Goal: Transaction & Acquisition: Download file/media

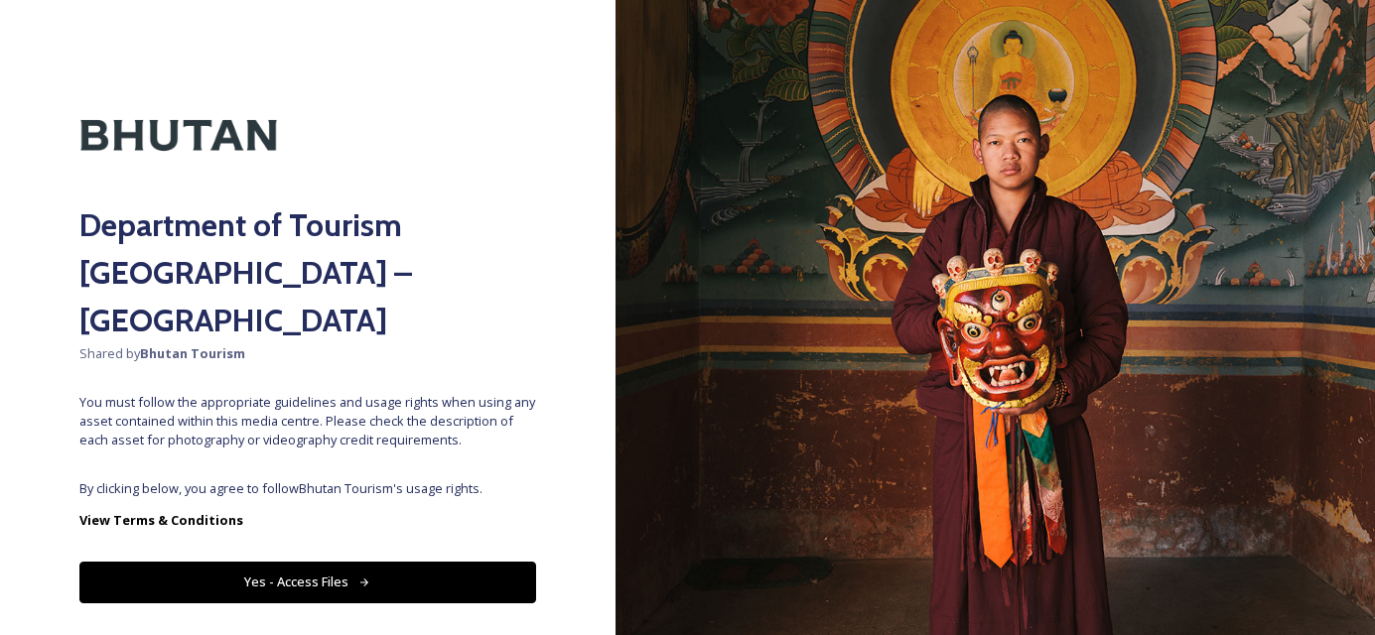
click at [174, 562] on button "Yes - Access Files" at bounding box center [307, 582] width 457 height 41
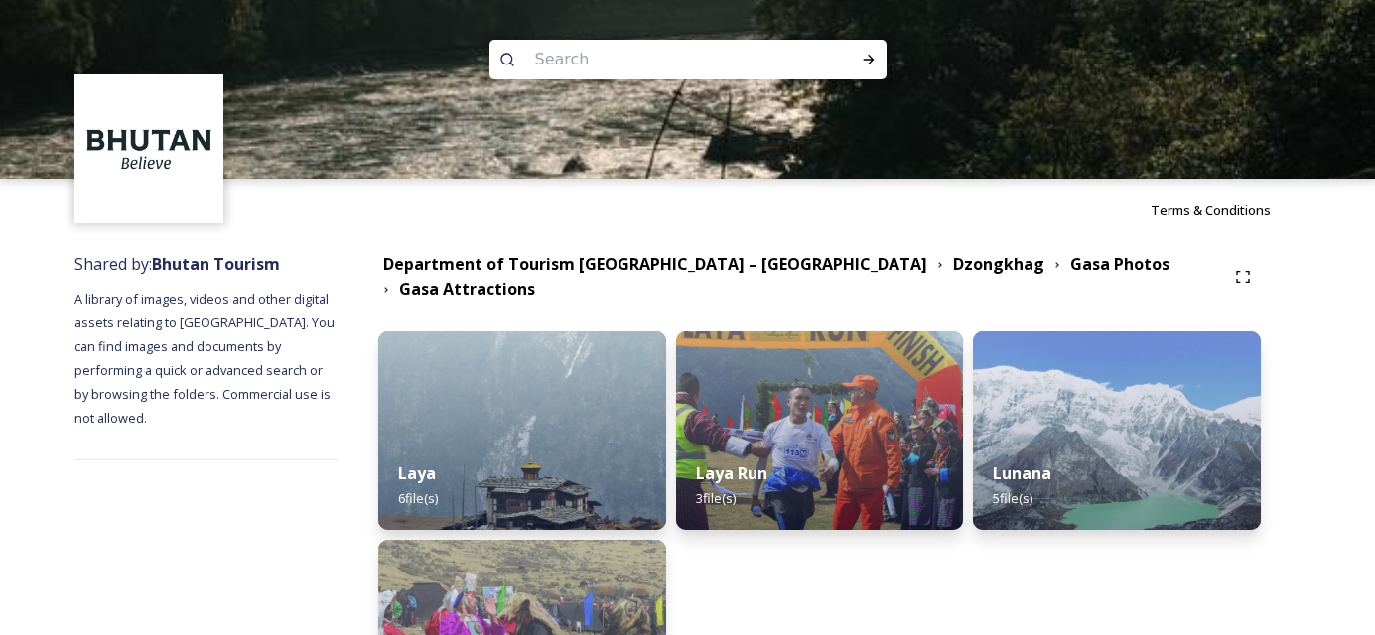
scroll to position [207, 0]
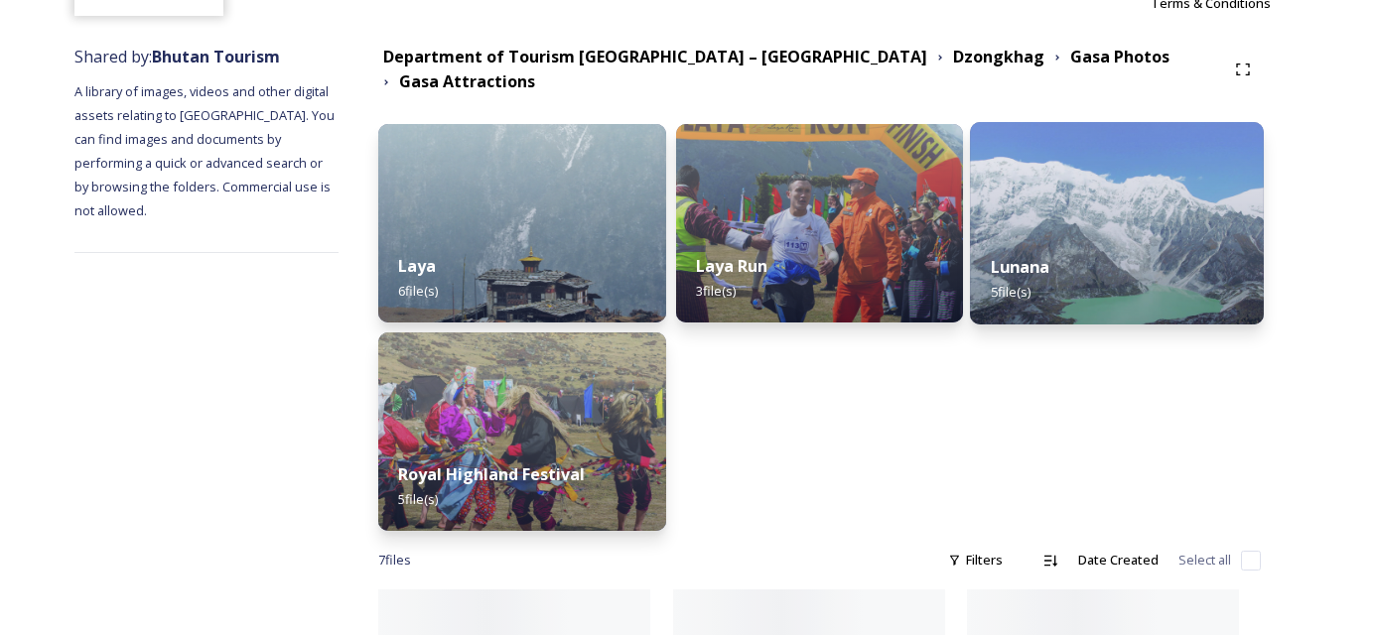
click at [1154, 257] on div "Lunana 5 file(s)" at bounding box center [1117, 279] width 293 height 90
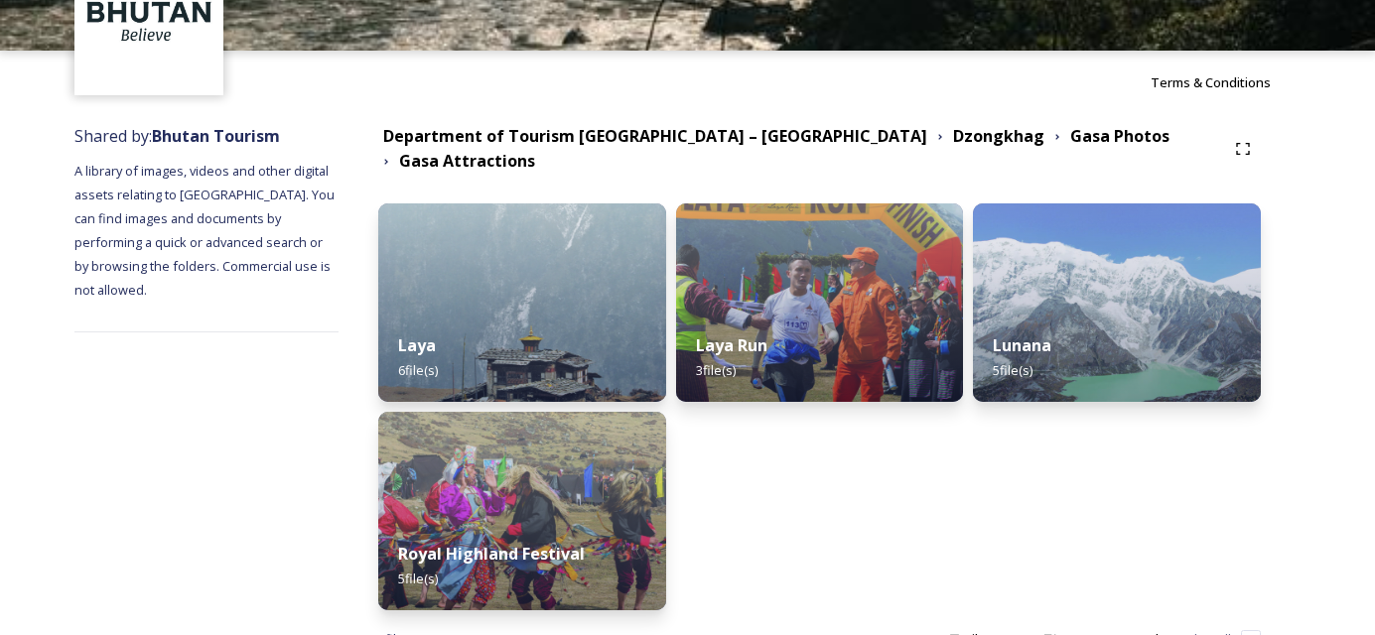
scroll to position [207, 0]
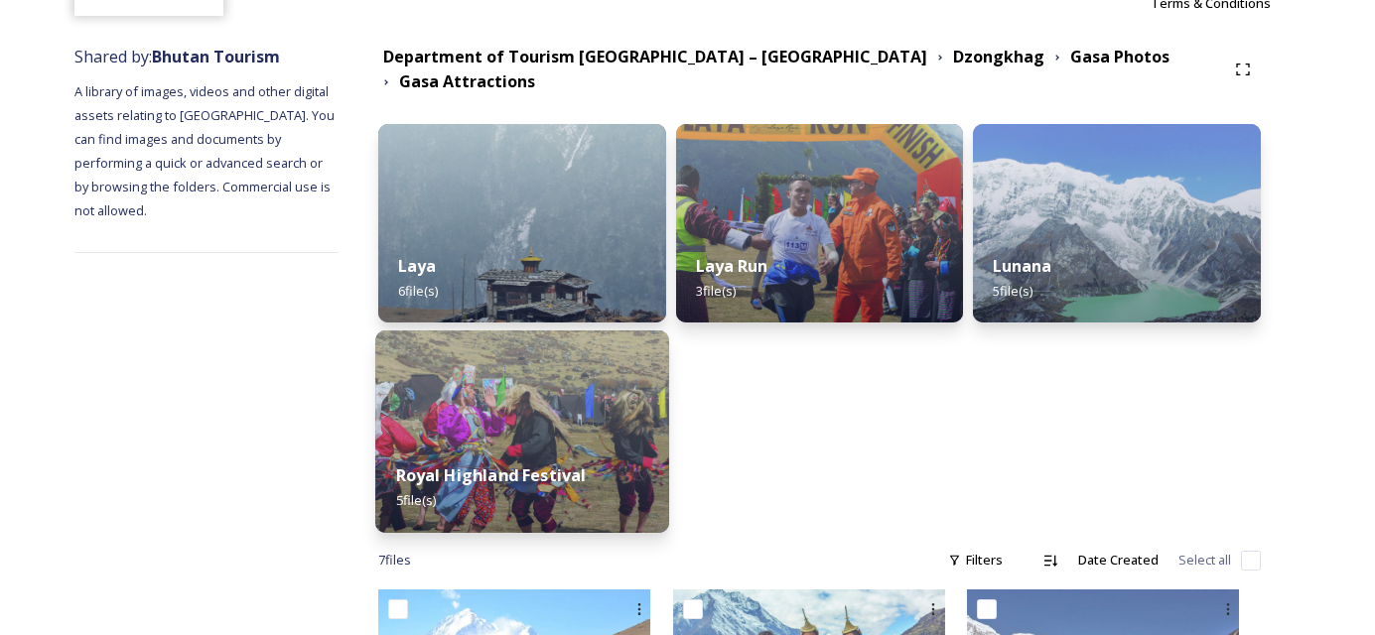
click at [650, 475] on div "Royal Highland Festival 5 file(s)" at bounding box center [521, 488] width 293 height 90
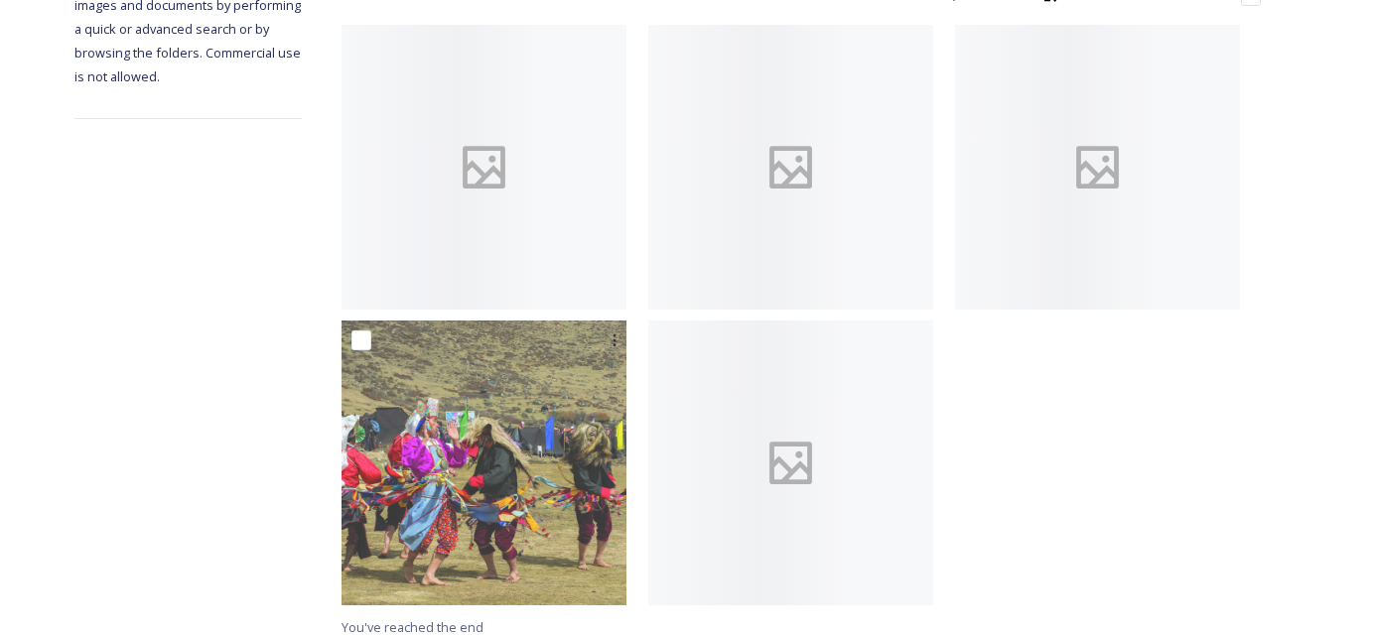
scroll to position [377, 0]
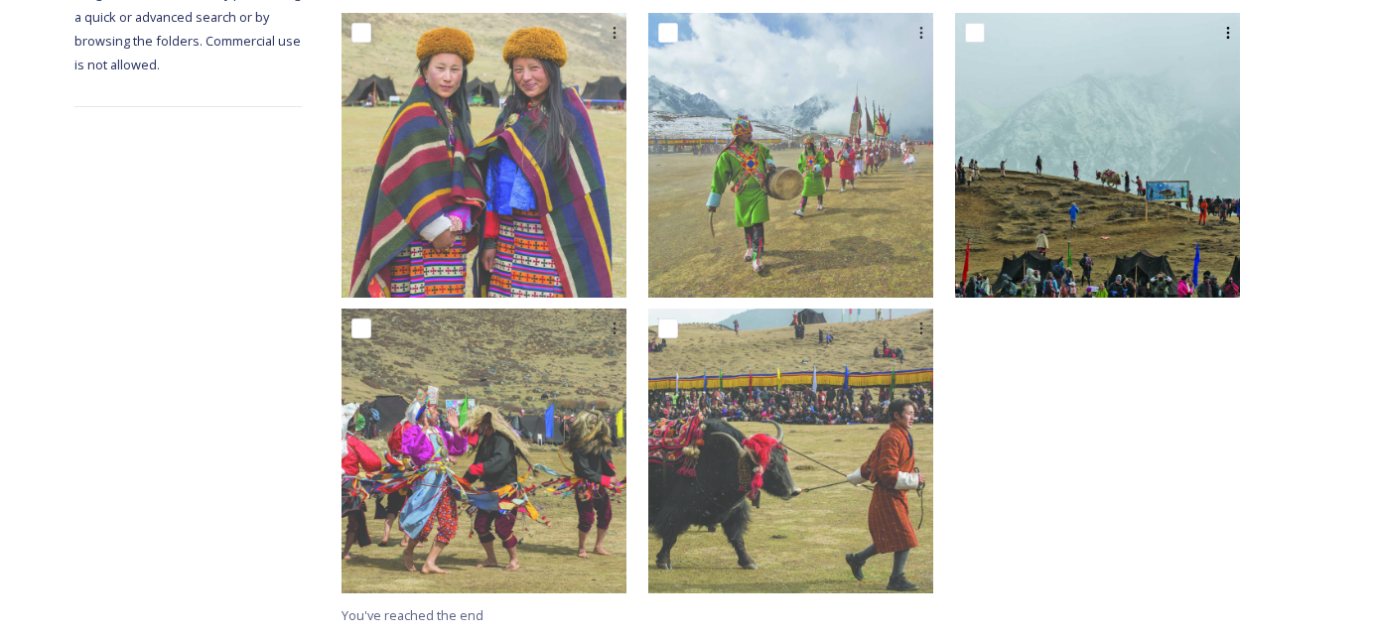
click at [1155, 232] on img at bounding box center [1097, 155] width 285 height 285
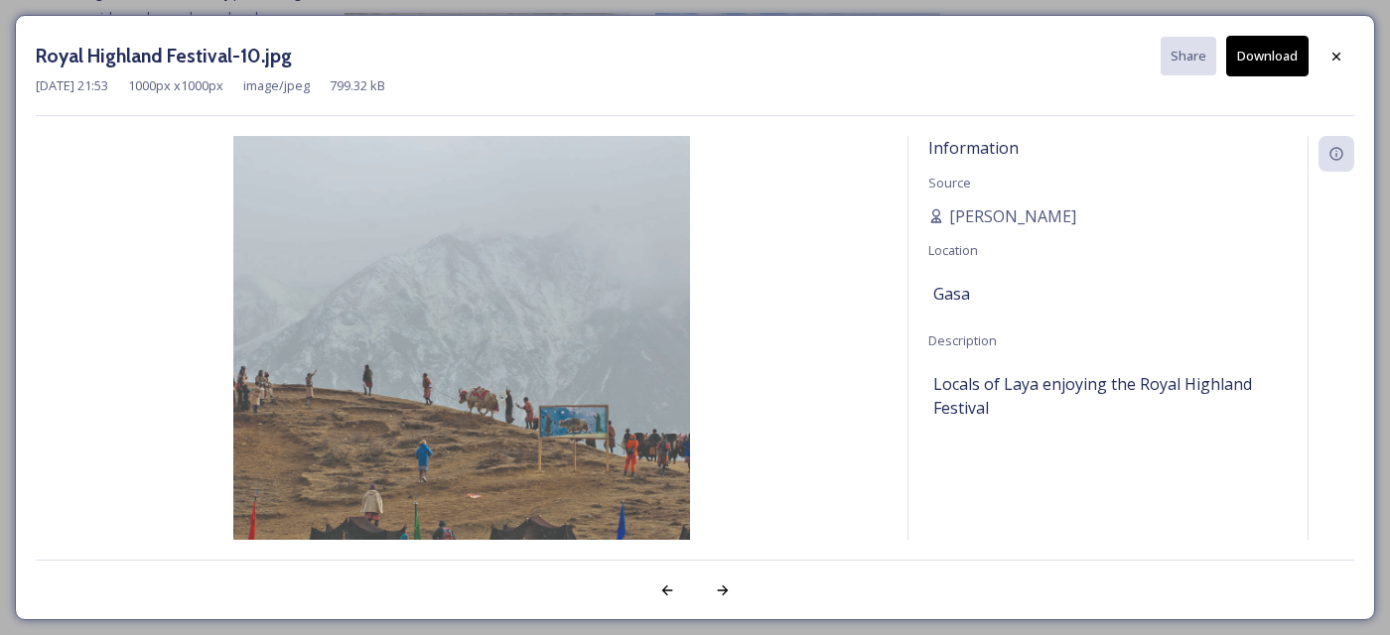
click at [1264, 61] on button "Download" at bounding box center [1267, 56] width 82 height 41
click at [1344, 45] on div at bounding box center [1336, 57] width 36 height 36
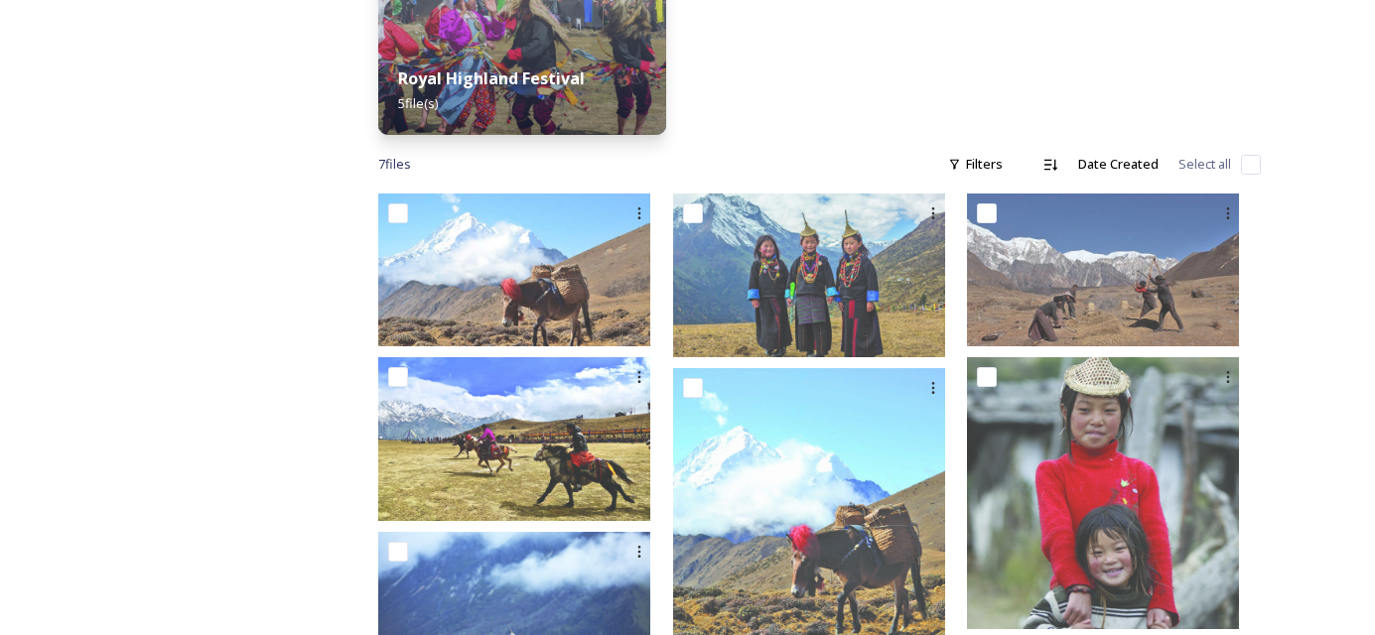
scroll to position [693, 0]
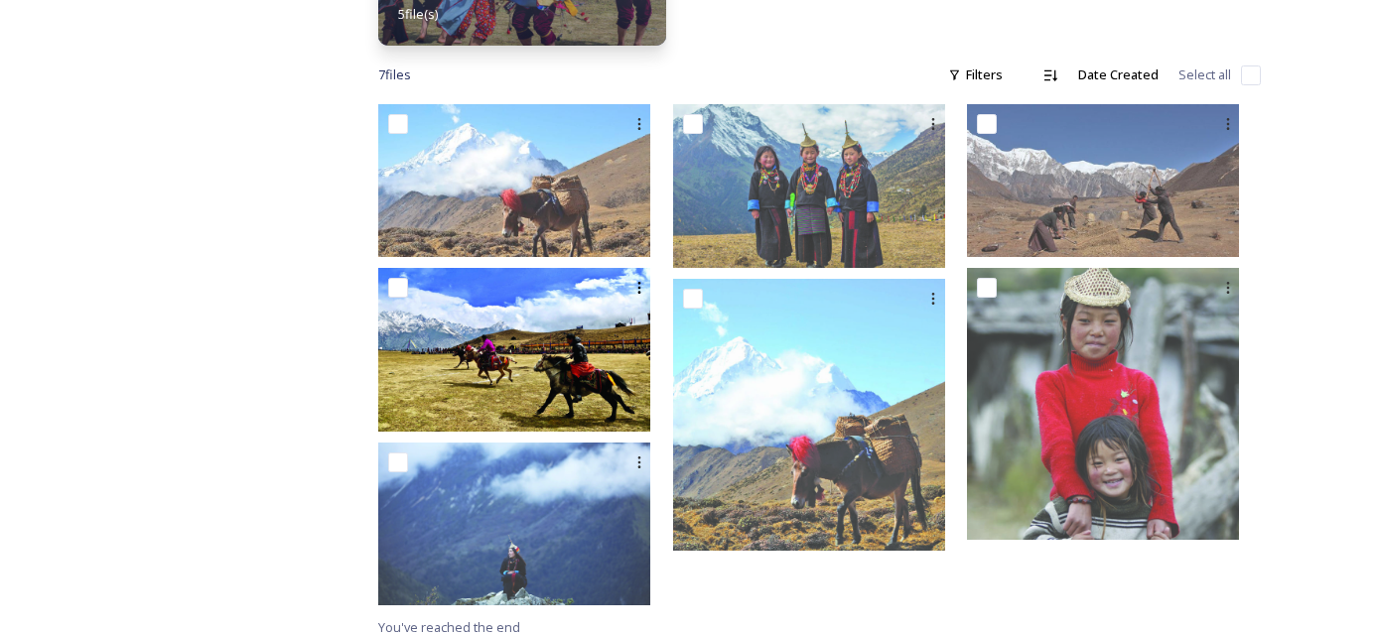
click at [506, 341] on img at bounding box center [514, 349] width 272 height 163
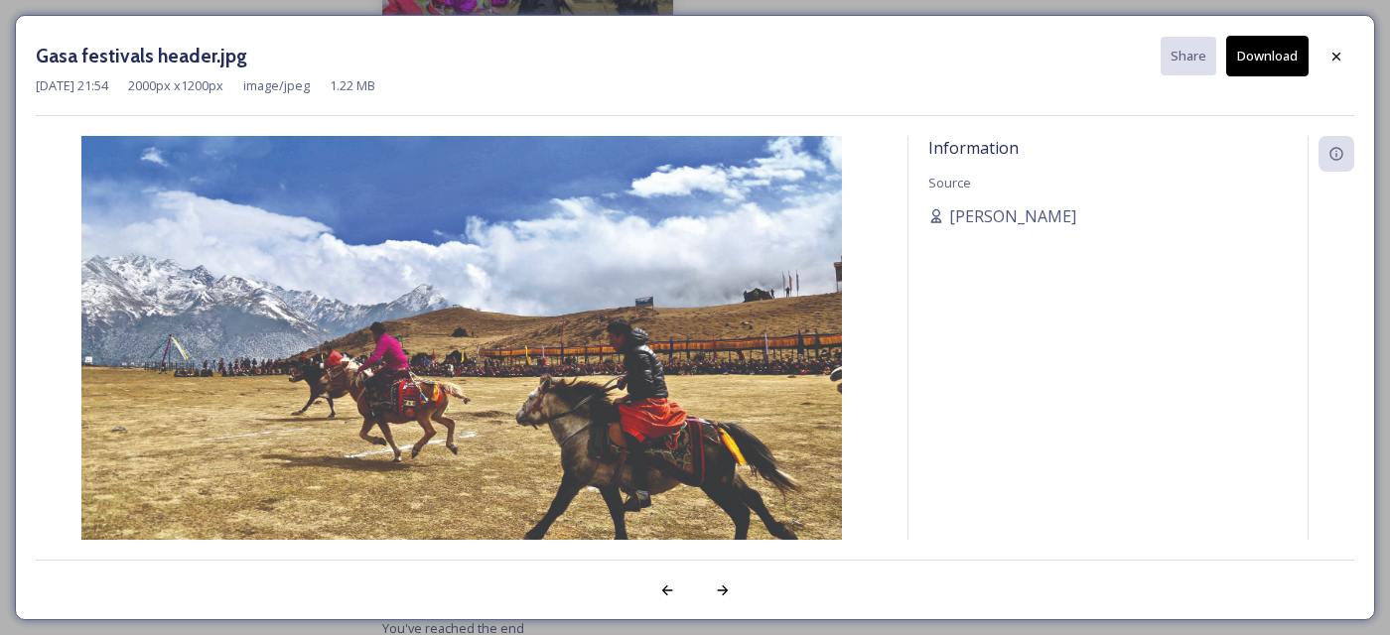
click at [1254, 63] on button "Download" at bounding box center [1267, 56] width 82 height 41
click at [1334, 57] on icon at bounding box center [1336, 56] width 8 height 8
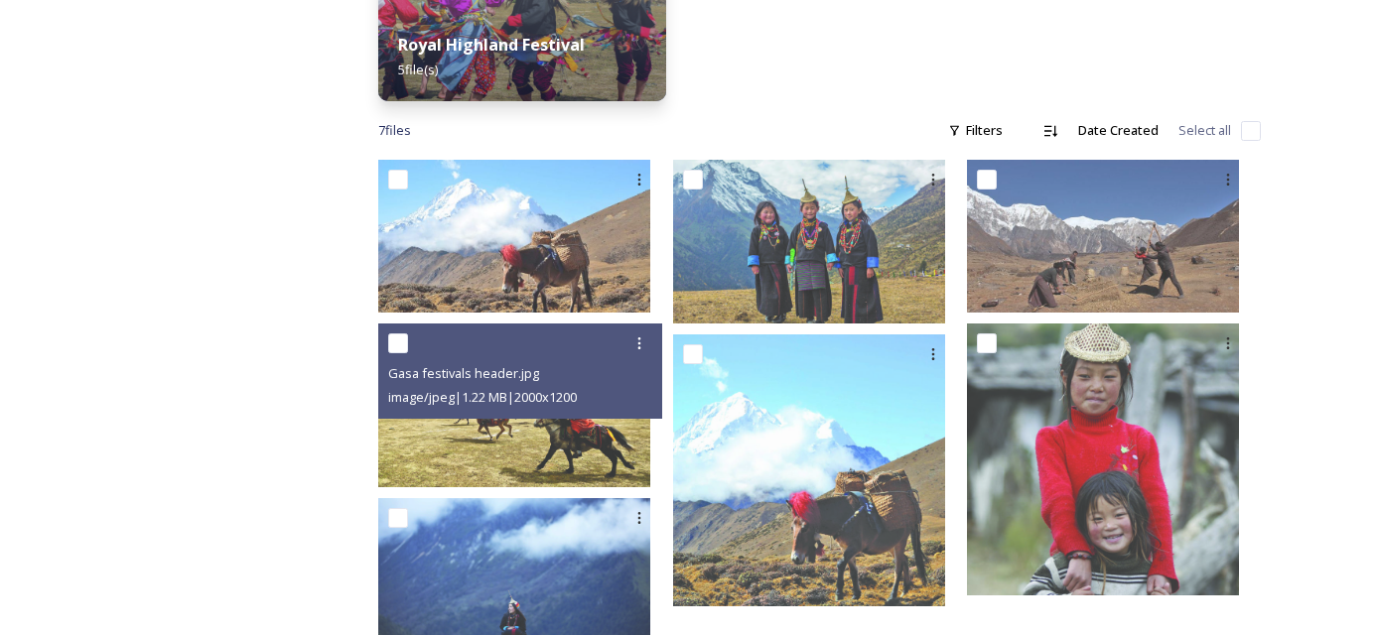
scroll to position [693, 0]
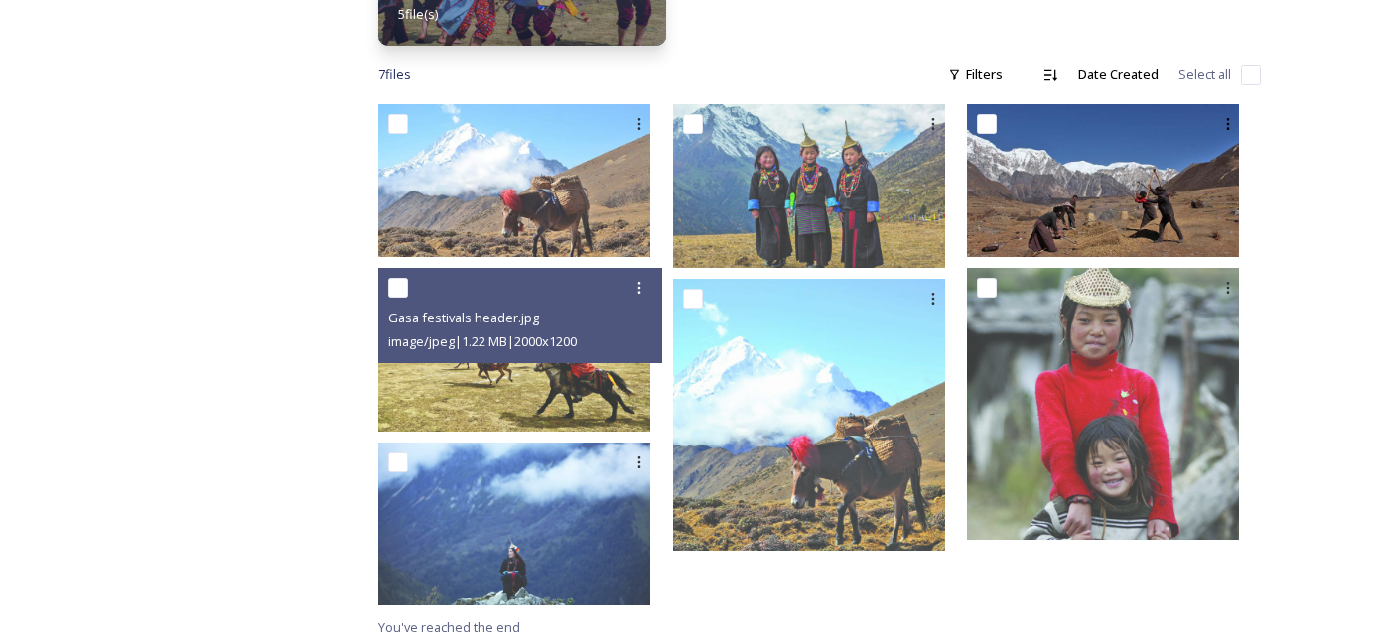
click at [1171, 192] on img at bounding box center [1103, 180] width 272 height 153
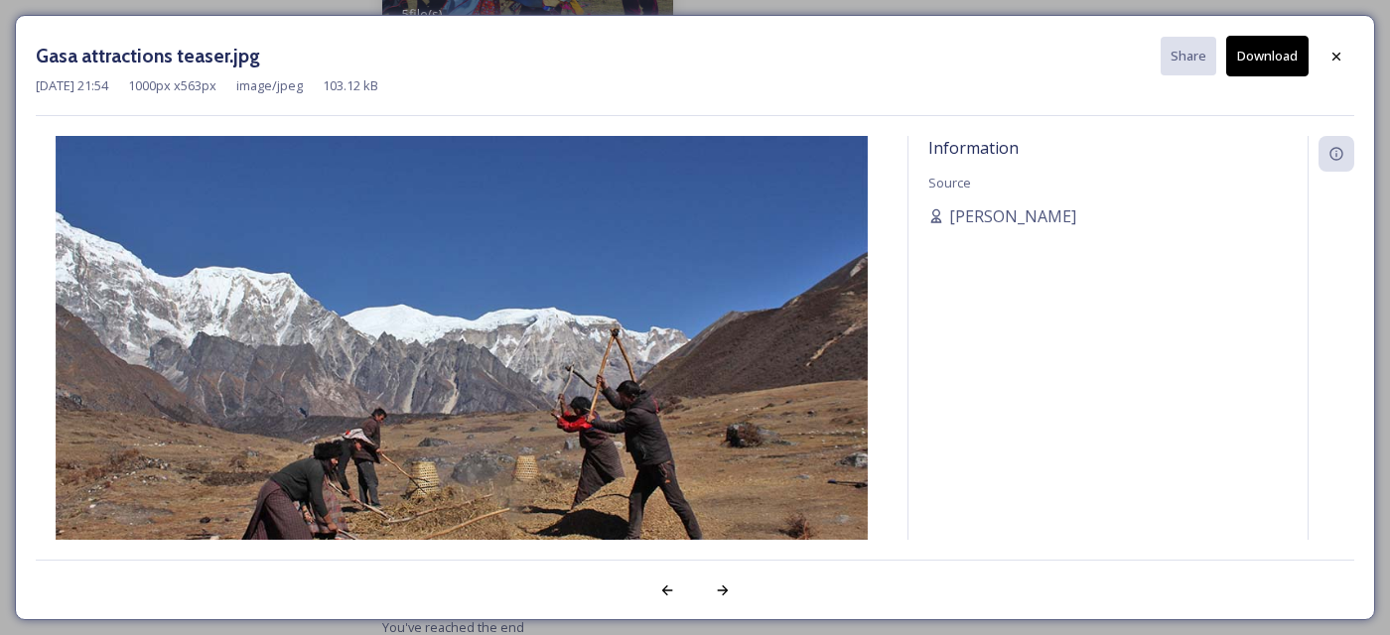
click at [1277, 58] on button "Download" at bounding box center [1267, 56] width 82 height 41
click at [1343, 57] on icon at bounding box center [1336, 57] width 16 height 16
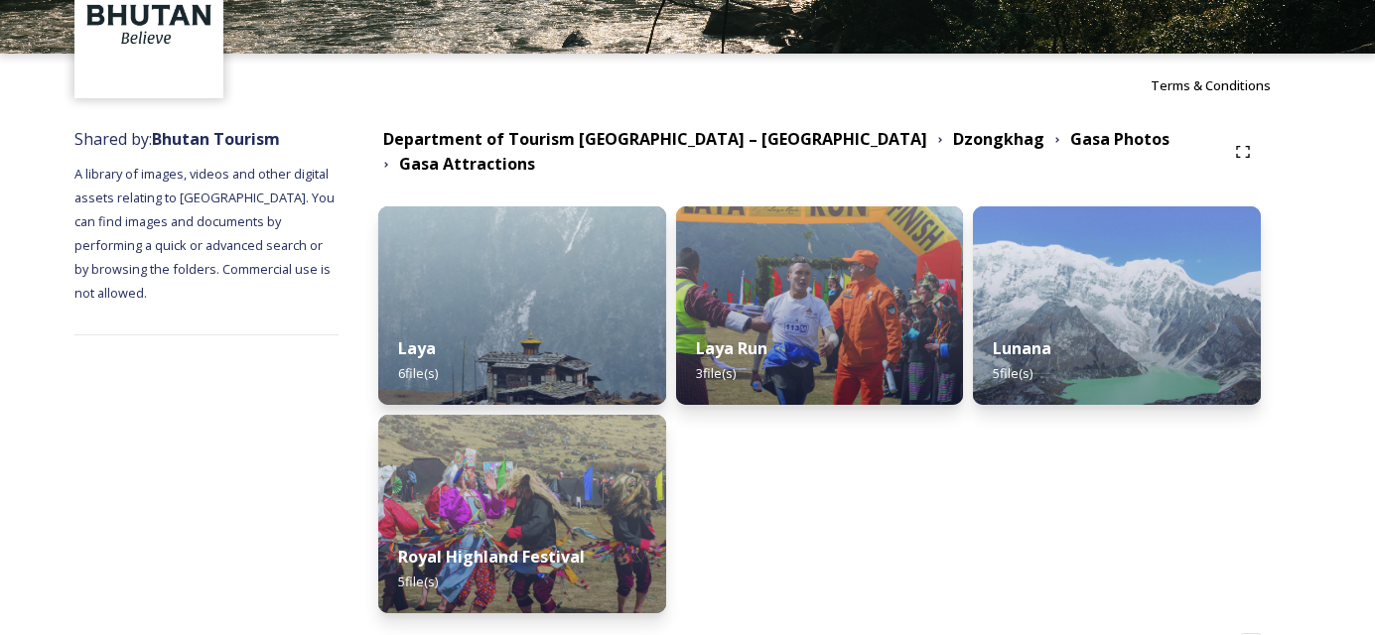
scroll to position [0, 0]
